Goal: Information Seeking & Learning: Learn about a topic

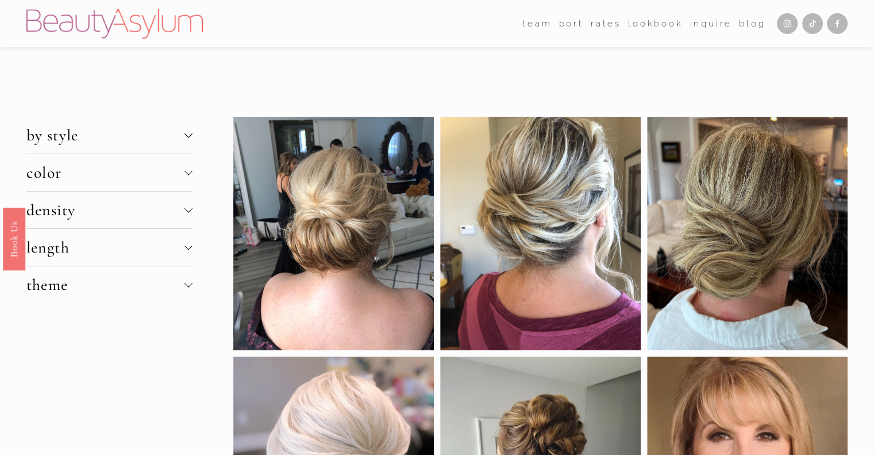
click at [191, 137] on div at bounding box center [189, 135] width 8 height 8
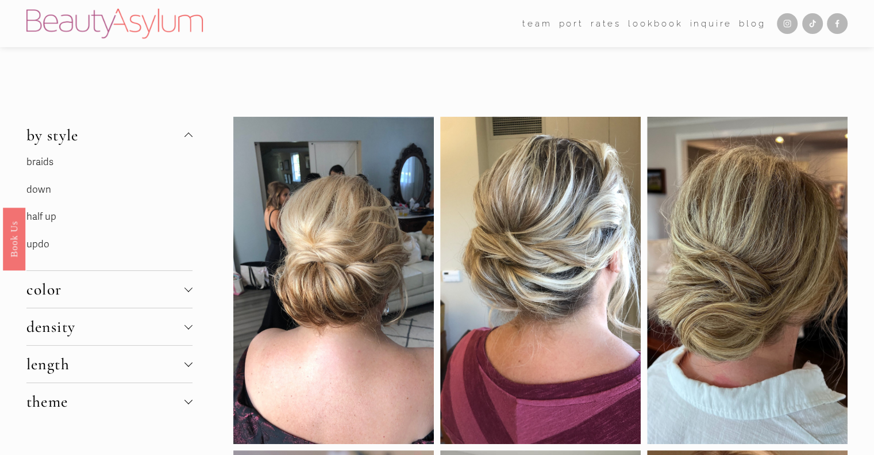
click at [46, 186] on link "down" at bounding box center [38, 189] width 25 height 12
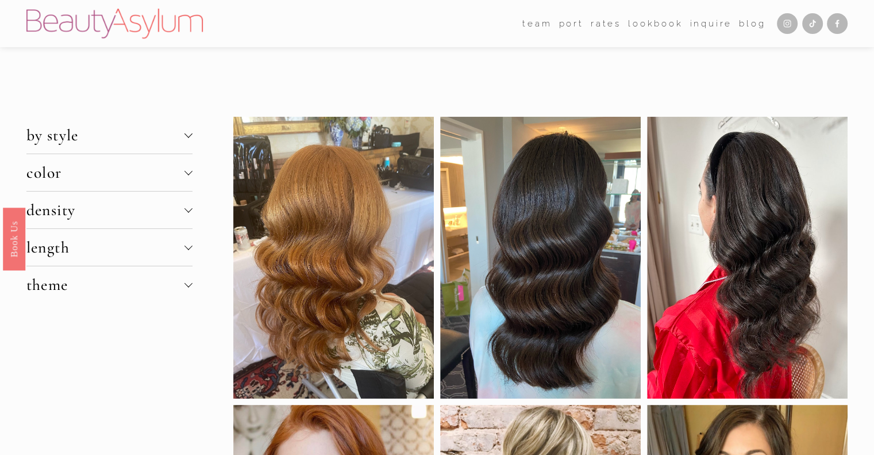
click at [186, 249] on div at bounding box center [189, 247] width 8 height 8
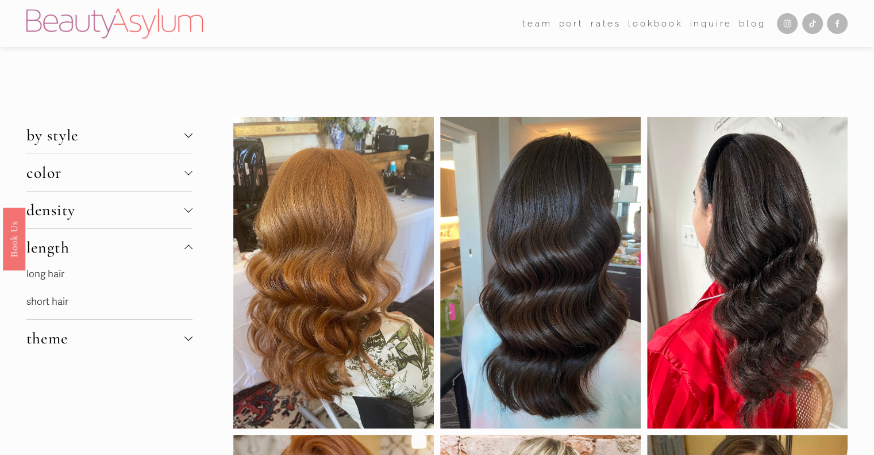
click at [52, 276] on link "long hair" at bounding box center [45, 274] width 38 height 12
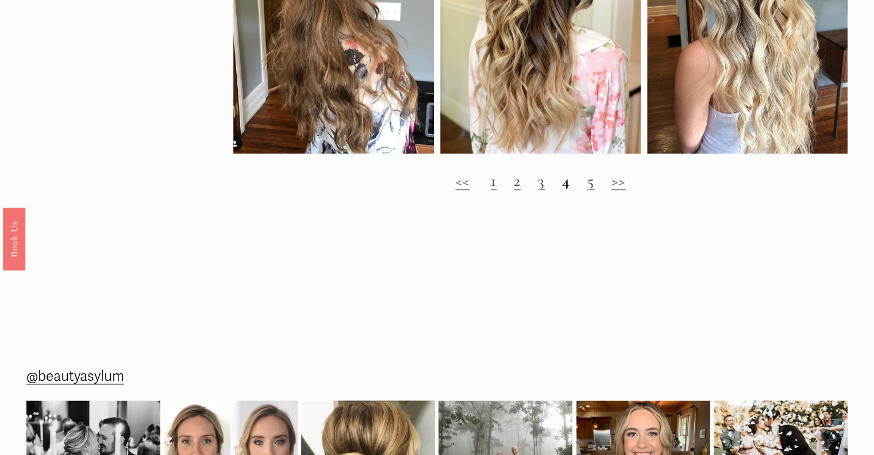
scroll to position [1494, 0]
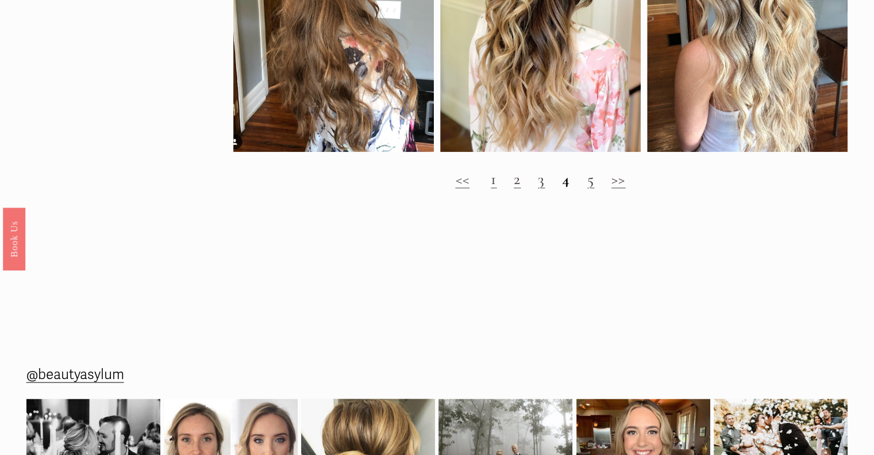
click at [521, 189] on h2 "<< 1 2 3 4 5 >>" at bounding box center [540, 179] width 615 height 19
click at [514, 189] on link "2" at bounding box center [517, 179] width 7 height 20
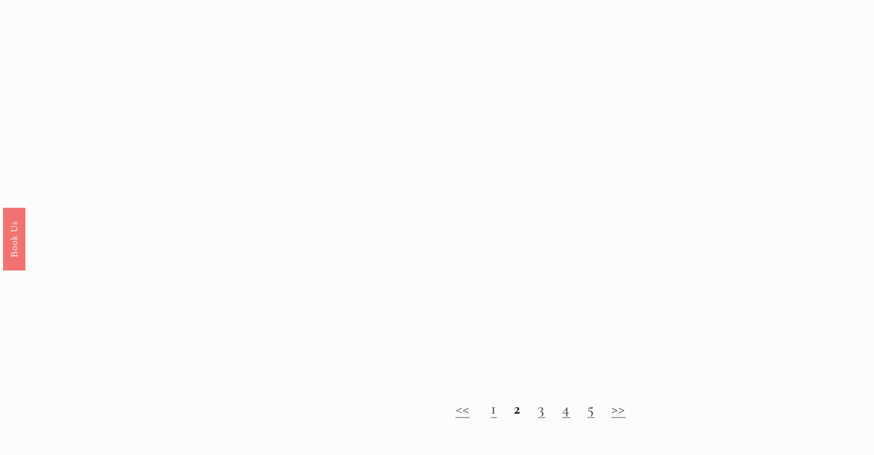
scroll to position [1322, 0]
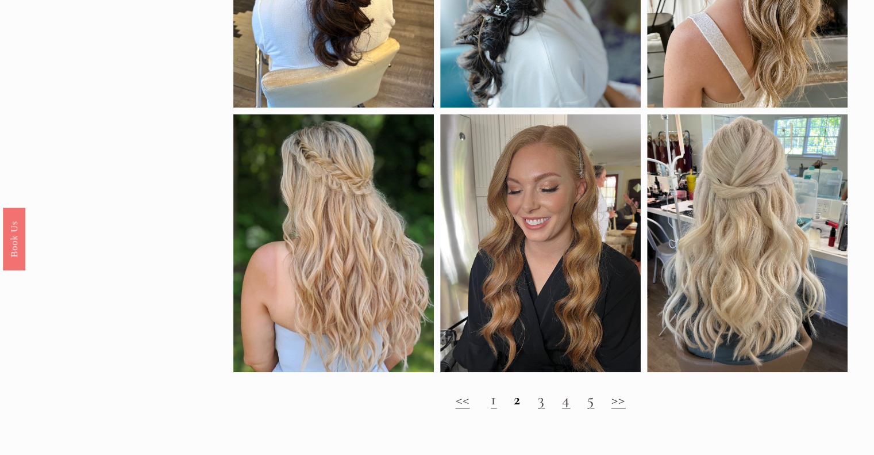
click at [541, 409] on link "3" at bounding box center [541, 399] width 7 height 20
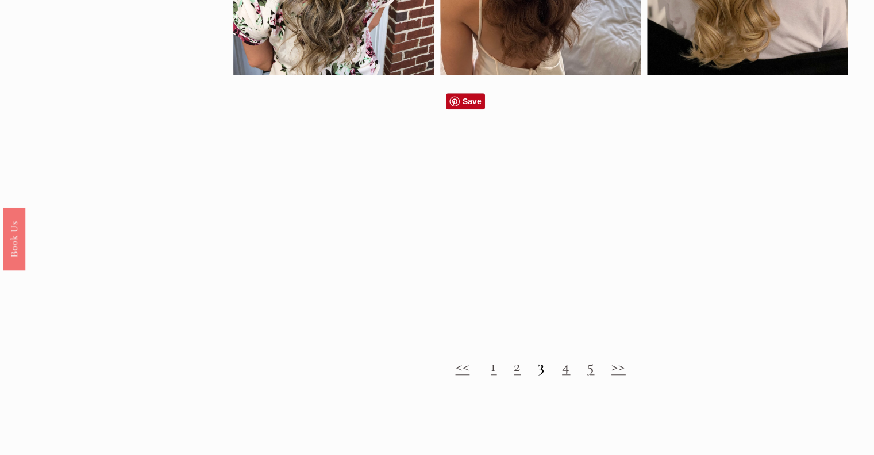
scroll to position [862, 0]
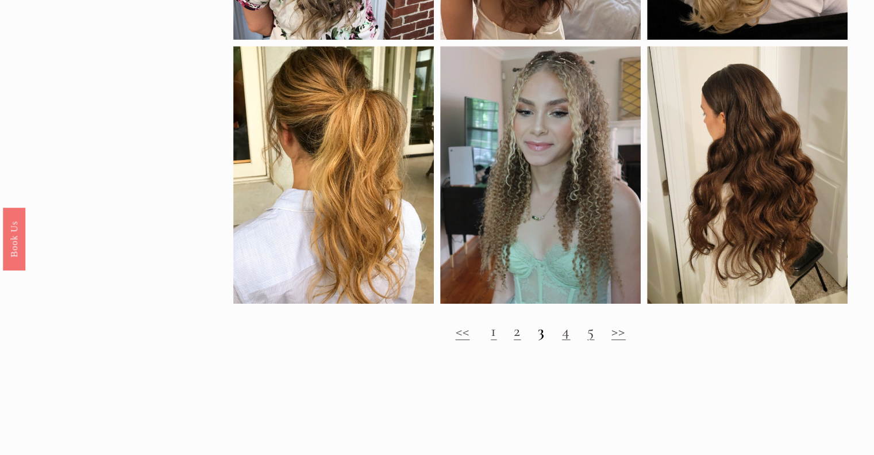
click at [574, 340] on h2 "<< 1 2 3 4 5 >>" at bounding box center [540, 330] width 615 height 19
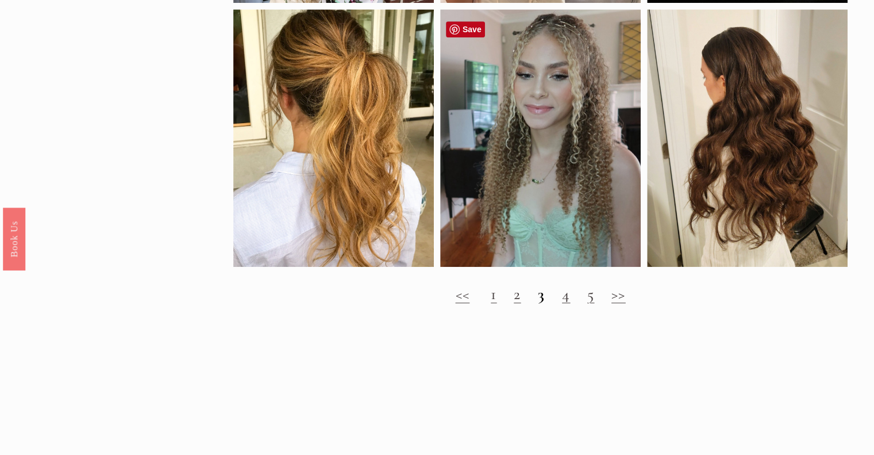
scroll to position [920, 0]
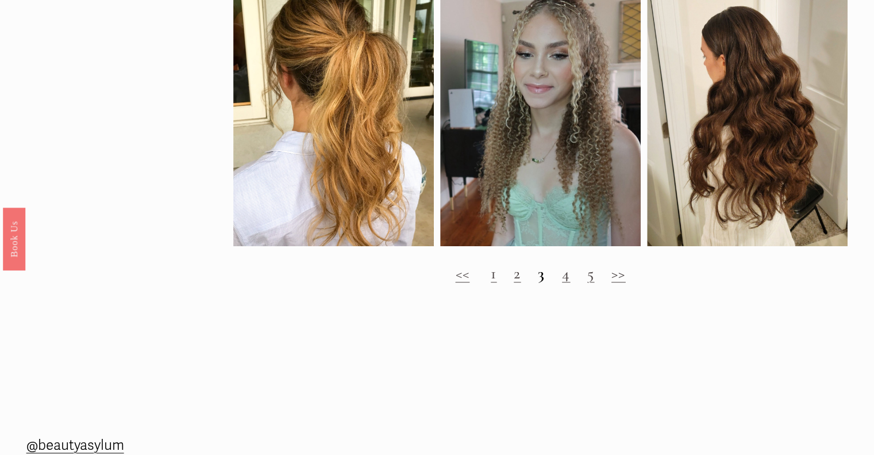
click at [567, 283] on link "4" at bounding box center [566, 273] width 8 height 20
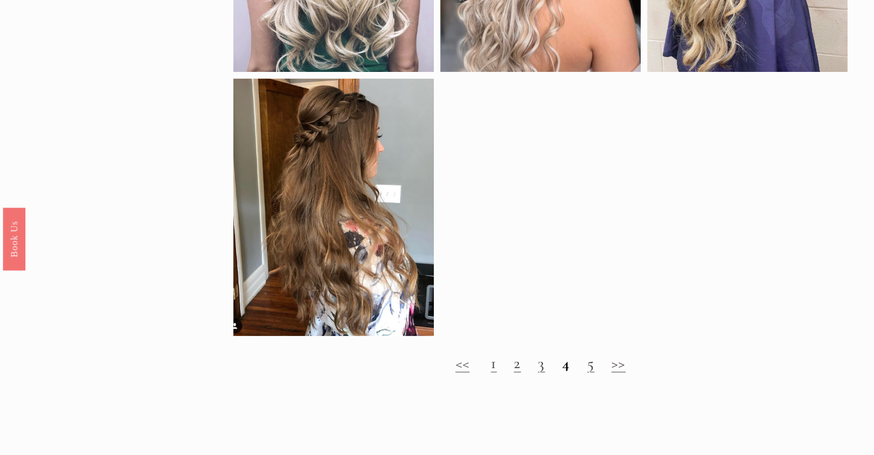
scroll to position [1322, 0]
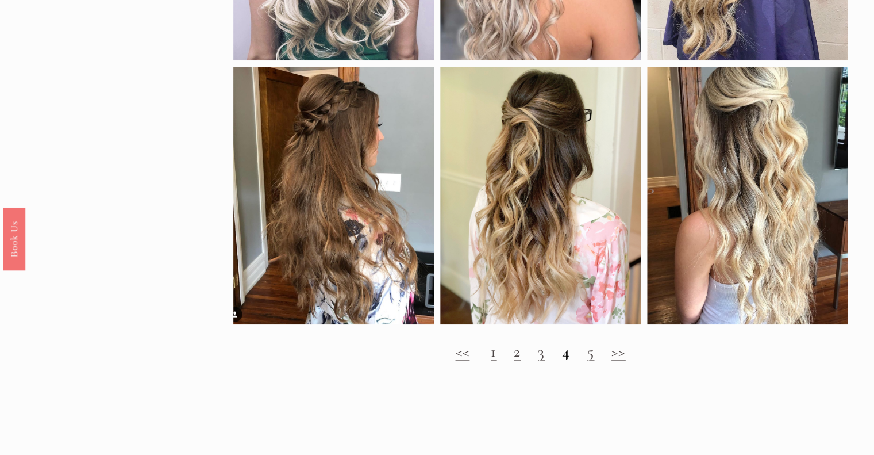
click at [594, 361] on link "5" at bounding box center [590, 351] width 7 height 20
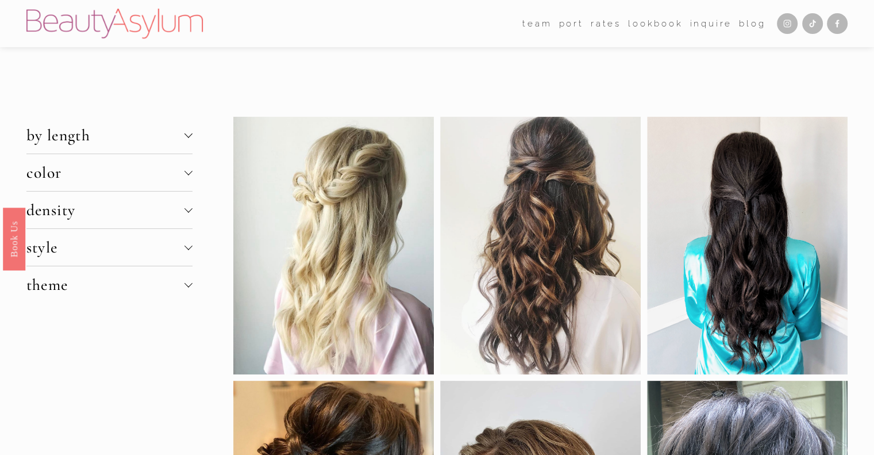
click at [103, 174] on span "color" at bounding box center [105, 173] width 158 height 20
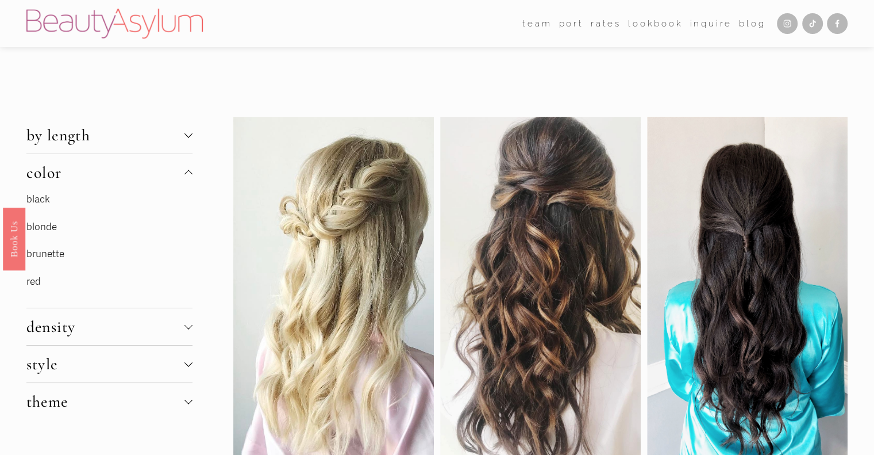
click at [37, 282] on link "red" at bounding box center [33, 281] width 14 height 12
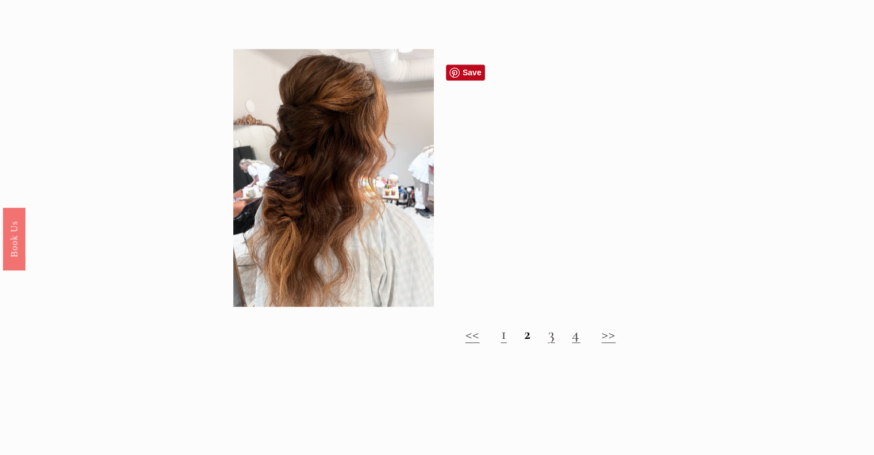
scroll to position [1379, 0]
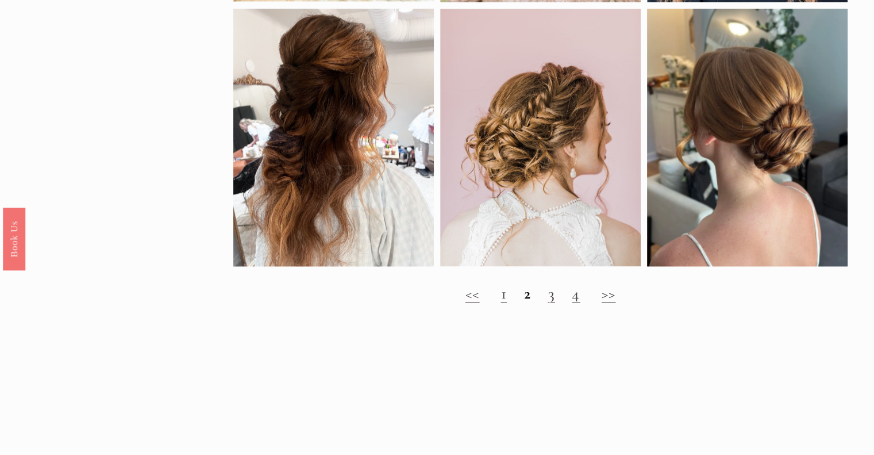
click at [551, 303] on link "3" at bounding box center [551, 293] width 7 height 20
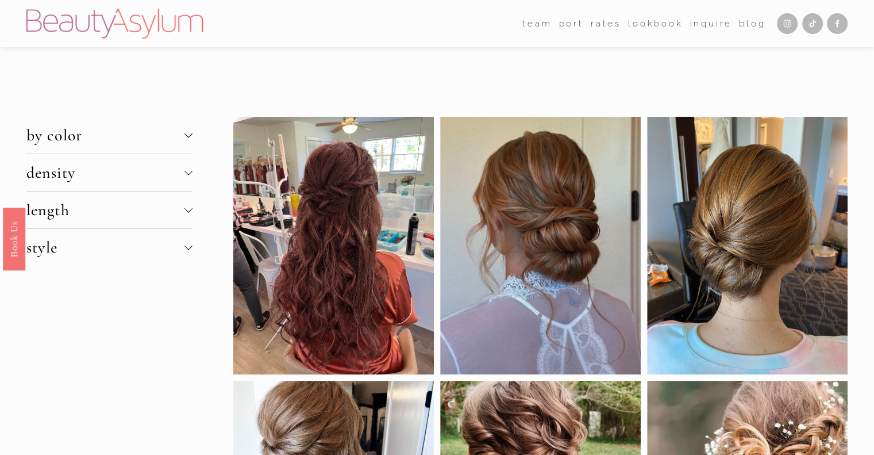
click at [176, 145] on button "by color" at bounding box center [109, 135] width 166 height 37
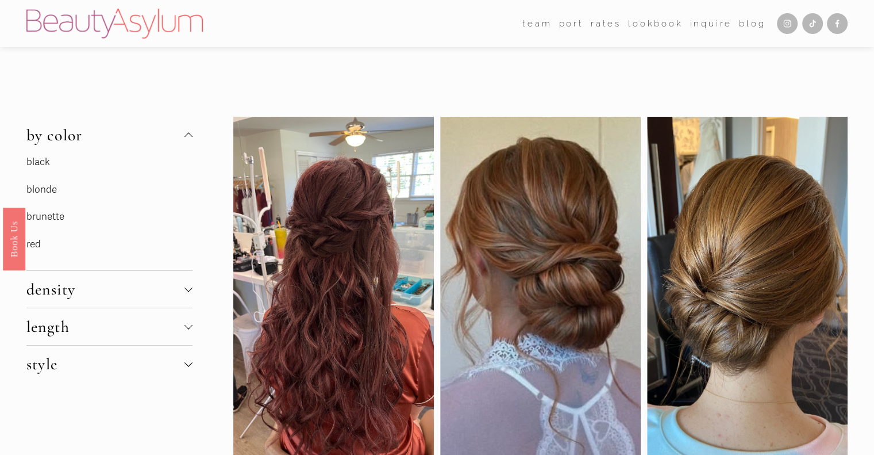
drag, startPoint x: 36, startPoint y: 245, endPoint x: 128, endPoint y: 243, distance: 92.0
click at [37, 245] on link "red" at bounding box center [33, 244] width 14 height 12
